Goal: Feedback & Contribution: Contribute content

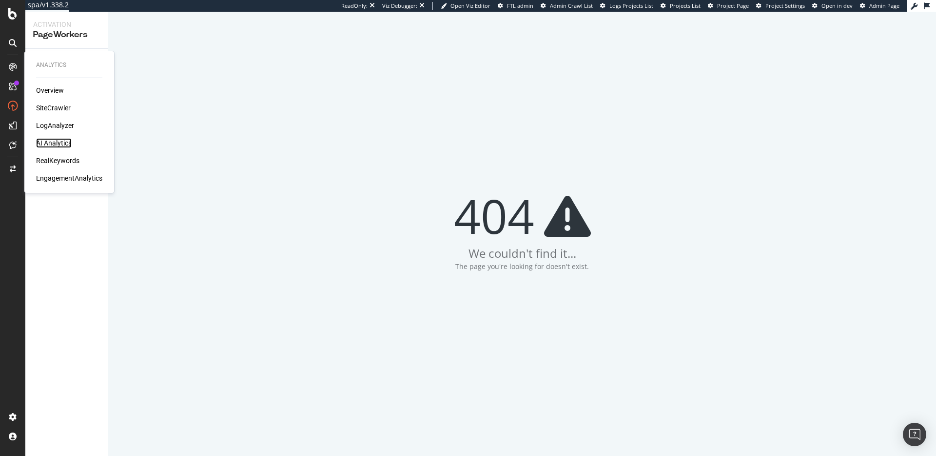
click at [56, 139] on div "AI Analytics" at bounding box center [54, 143] width 36 height 10
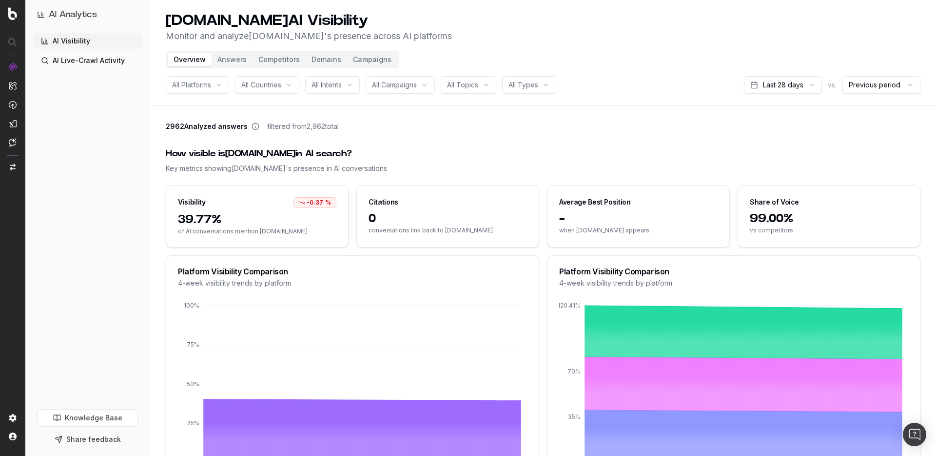
click at [241, 60] on button "Answers" at bounding box center [232, 60] width 41 height 14
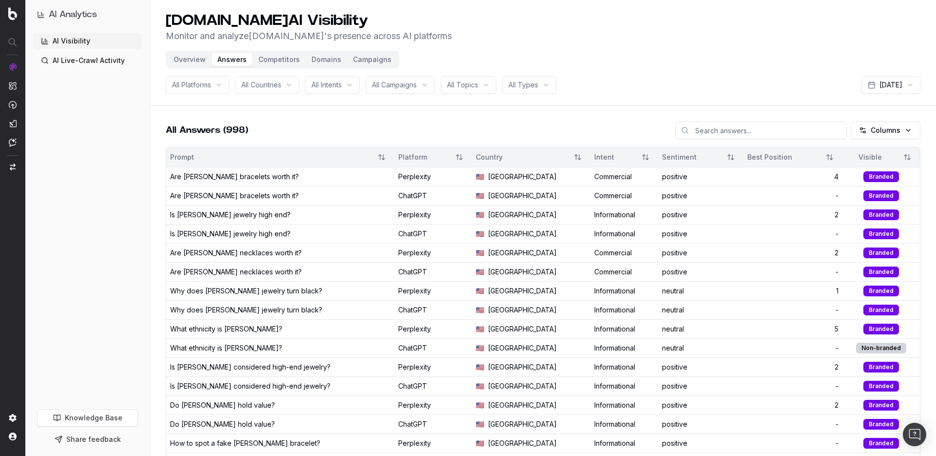
click at [328, 64] on button "Domains" at bounding box center [326, 60] width 41 height 14
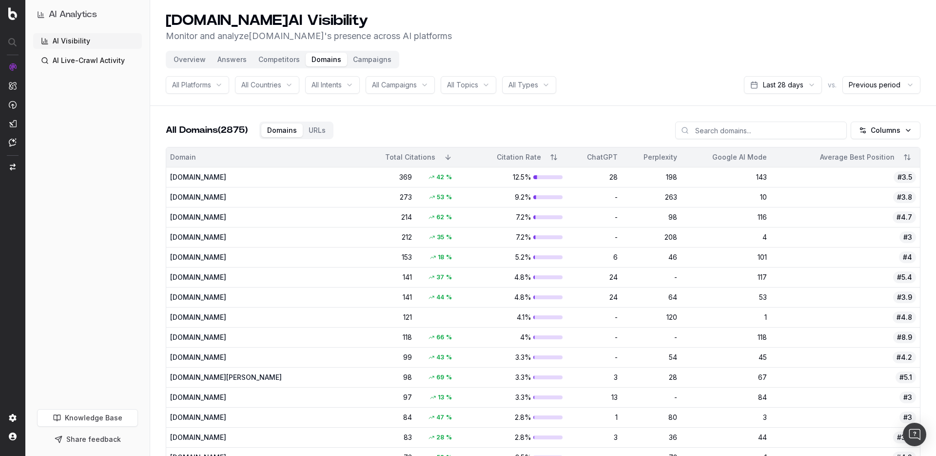
click at [235, 60] on button "Answers" at bounding box center [232, 60] width 41 height 14
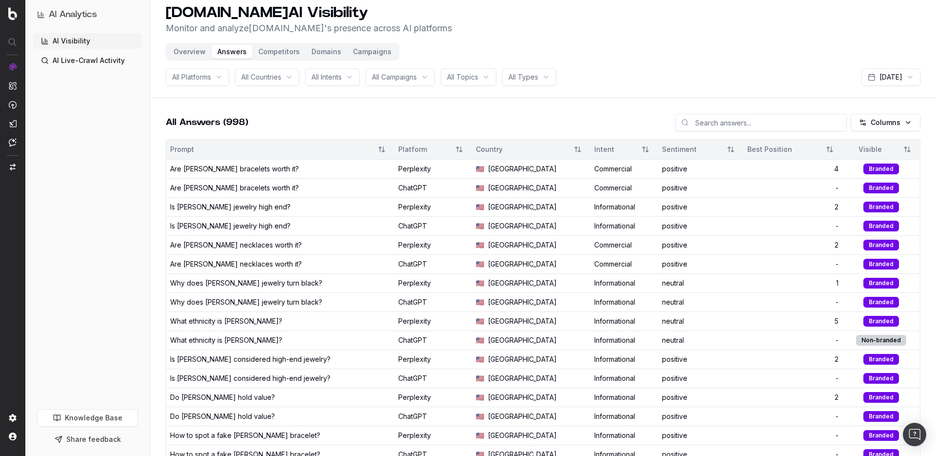
scroll to position [17, 0]
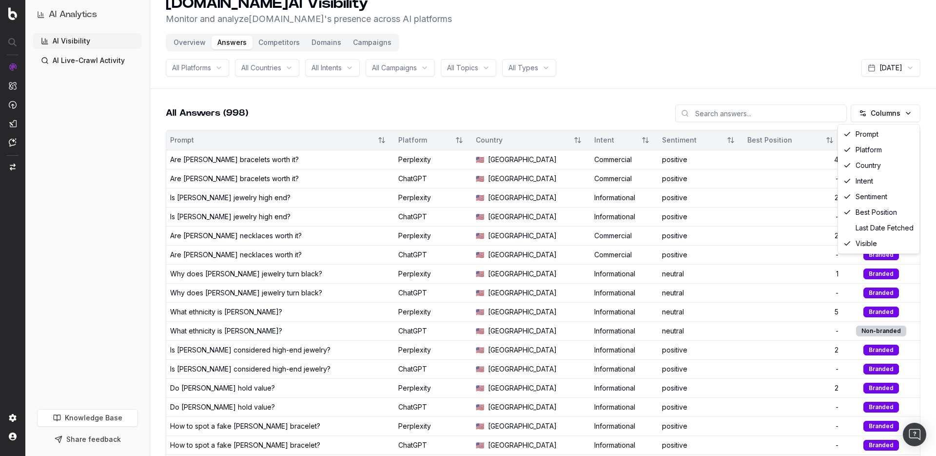
click at [891, 118] on html "AI Analytics AI Visibility AI Live-Crawl Activity Knowledge Base Share feedback…" at bounding box center [468, 211] width 936 height 456
drag, startPoint x: 777, startPoint y: 89, endPoint x: 743, endPoint y: 101, distance: 35.6
click at [777, 89] on html "AI Analytics AI Visibility AI Live-Crawl Activity Knowledge Base Share feedback…" at bounding box center [468, 211] width 936 height 456
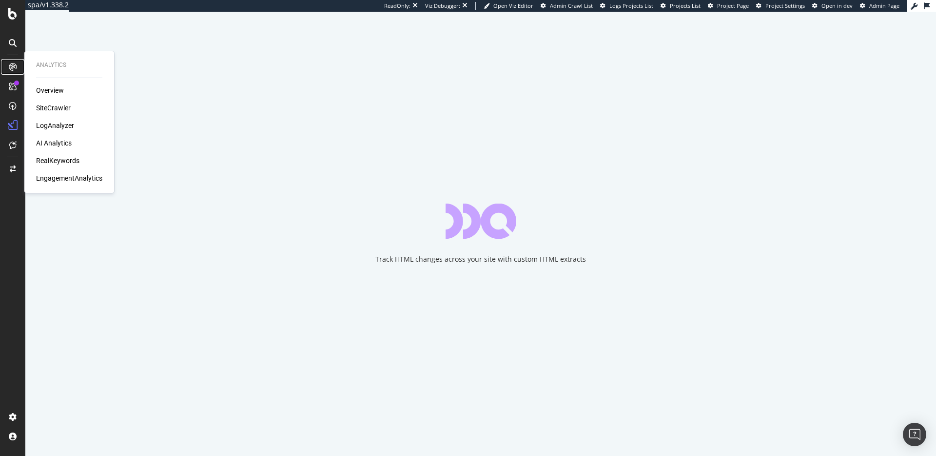
click at [18, 69] on div at bounding box center [13, 67] width 16 height 16
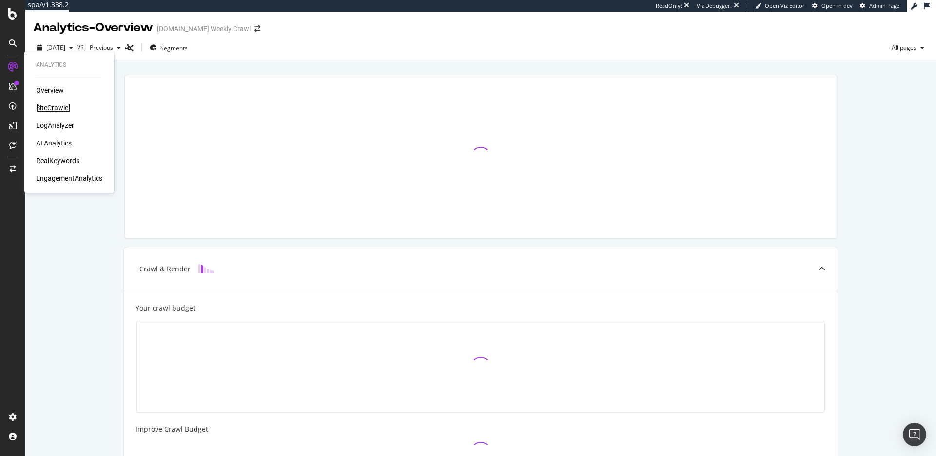
click at [47, 109] on div "SiteCrawler" at bounding box center [53, 108] width 35 height 10
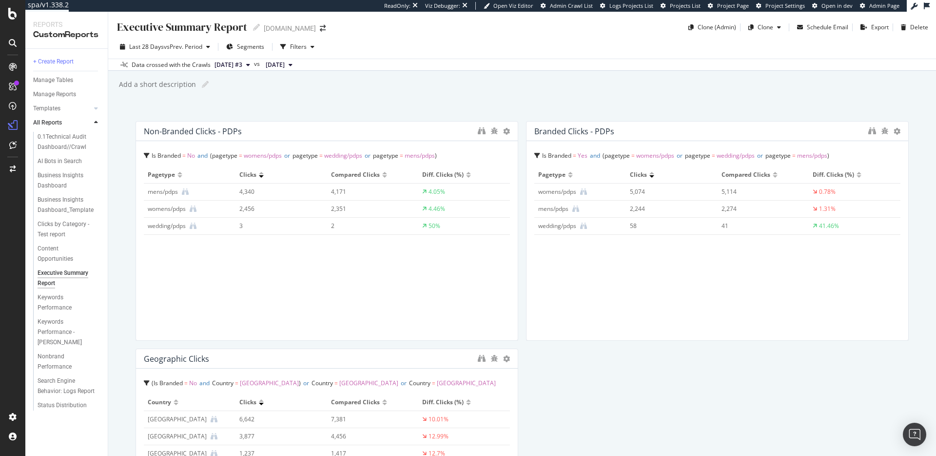
scroll to position [24, 0]
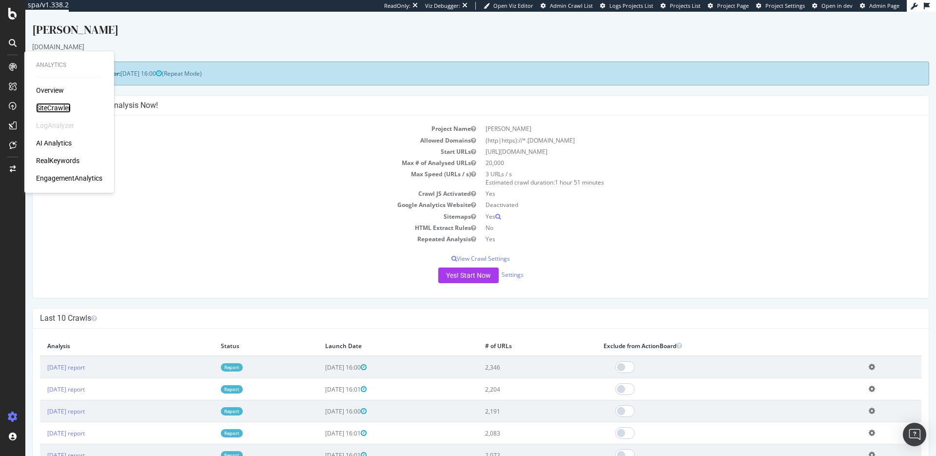
click at [46, 104] on div "SiteCrawler" at bounding box center [53, 108] width 35 height 10
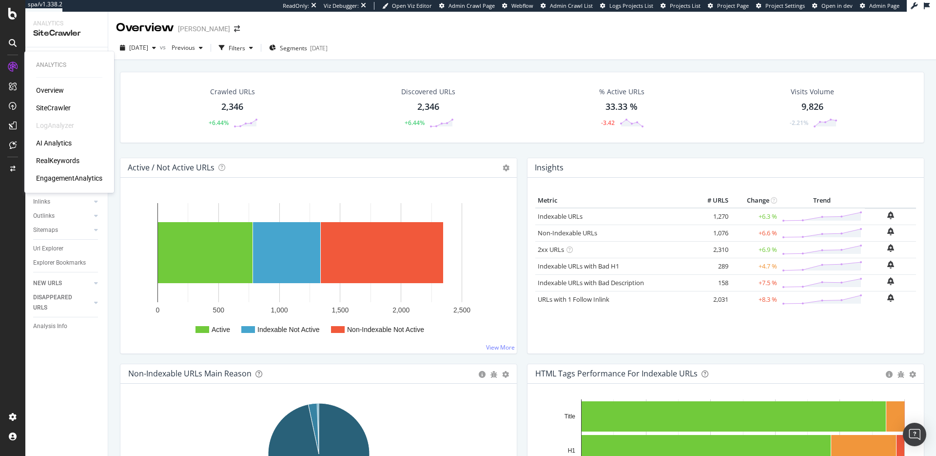
click at [60, 159] on div "RealKeywords" at bounding box center [57, 161] width 43 height 10
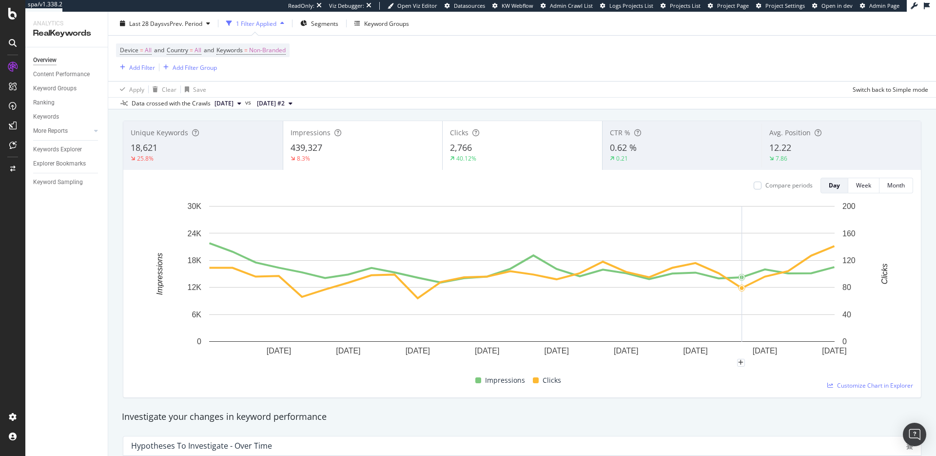
scroll to position [62, 0]
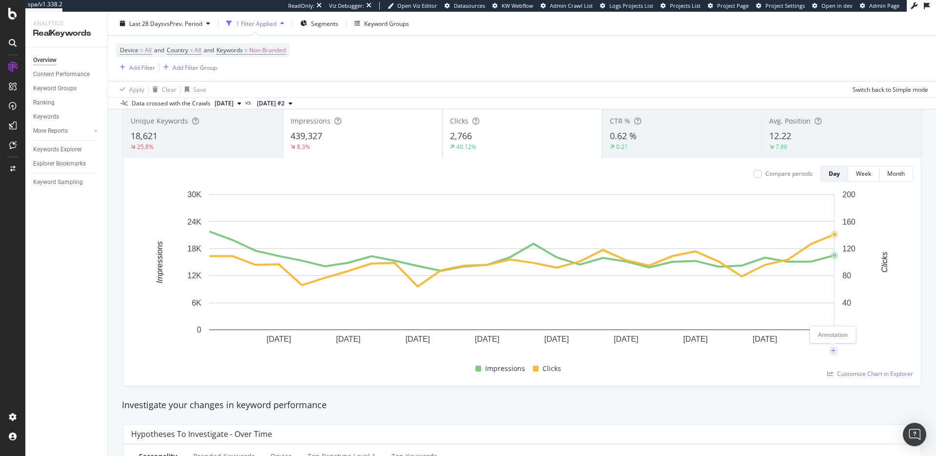
click at [834, 351] on icon "plus" at bounding box center [833, 351] width 5 height 6
click at [821, 283] on textarea at bounding box center [834, 292] width 87 height 30
type textarea "PW update for PLP title tags and H1s went live"
click at [866, 321] on div "Save" at bounding box center [870, 323] width 13 height 8
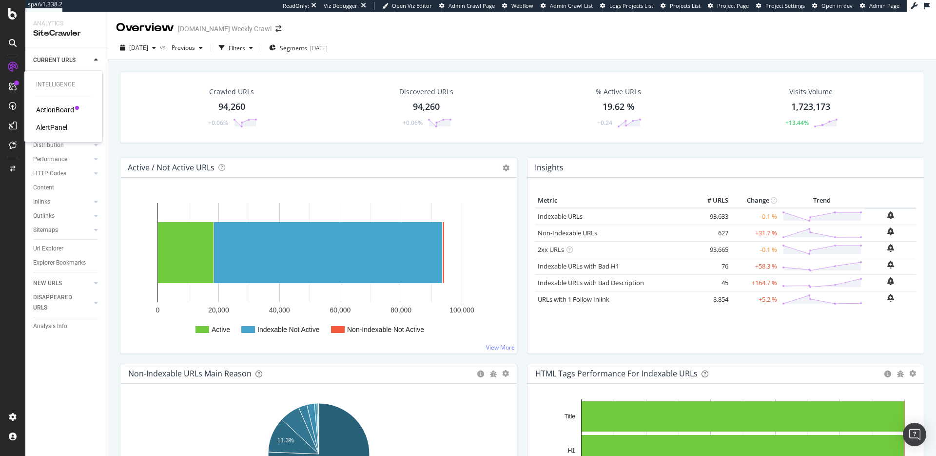
click at [53, 125] on div "AlertPanel" at bounding box center [51, 127] width 31 height 10
